Goal: Information Seeking & Learning: Learn about a topic

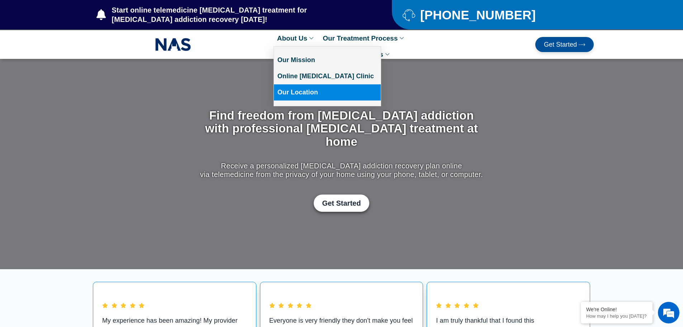
click at [308, 92] on link "Our Location" at bounding box center [327, 92] width 107 height 16
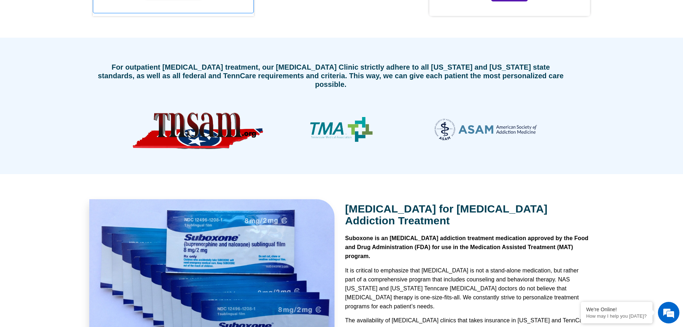
scroll to position [1995, 0]
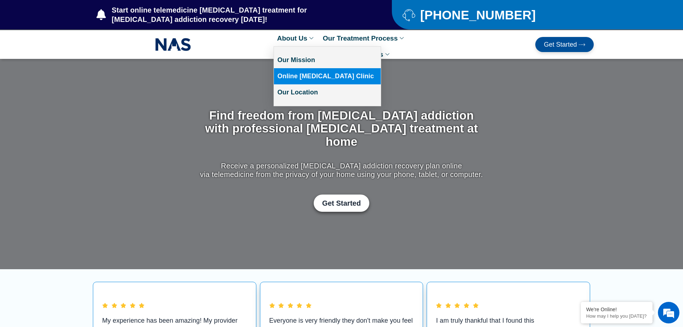
click at [302, 77] on link "Online [MEDICAL_DATA] Clinic" at bounding box center [327, 76] width 107 height 16
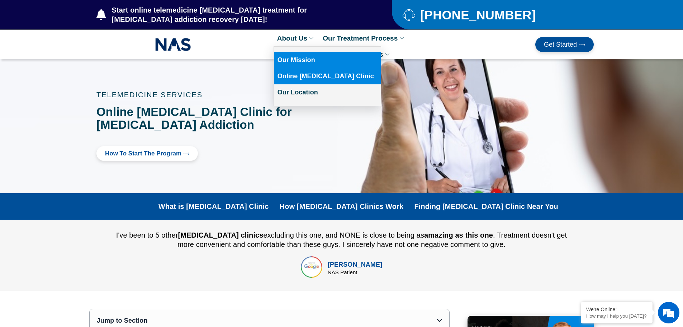
click at [297, 58] on link "Our Mission" at bounding box center [327, 60] width 107 height 16
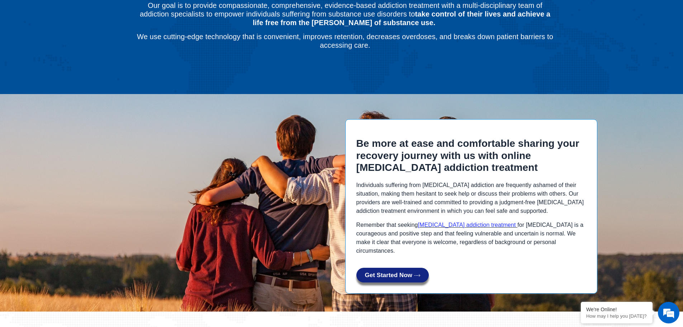
scroll to position [105, 0]
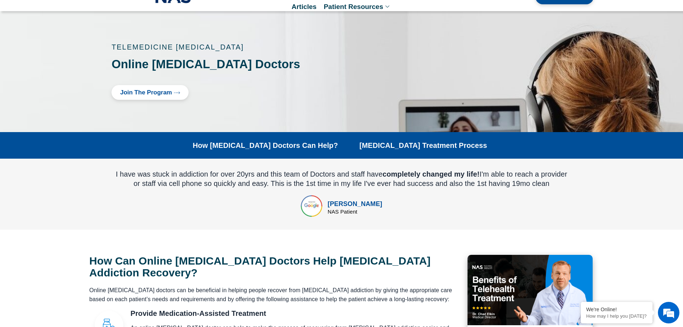
scroll to position [251, 0]
